Goal: Task Accomplishment & Management: Manage account settings

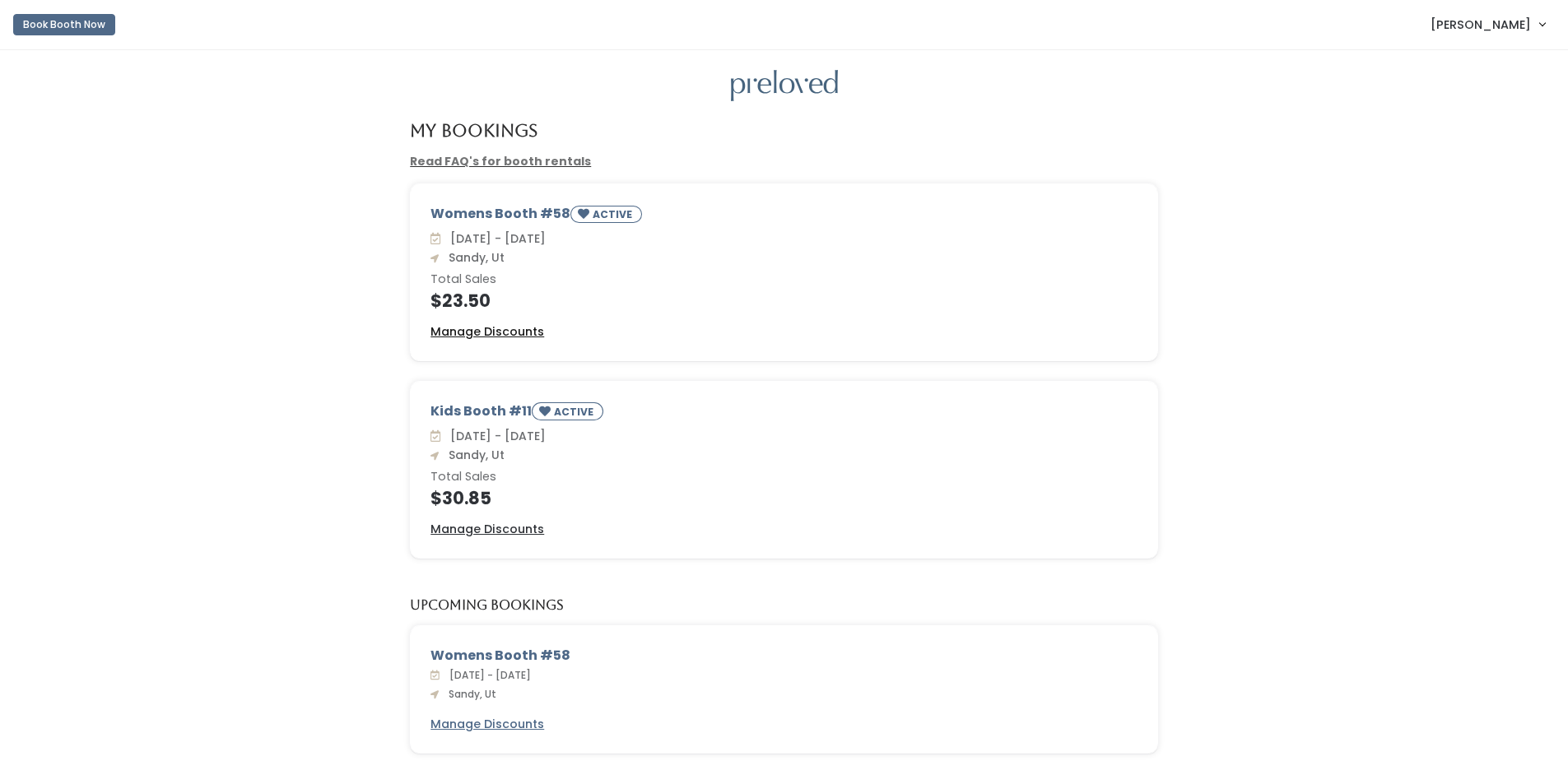
click at [464, 333] on u "Manage Discounts" at bounding box center [486, 331] width 114 height 17
